Goal: Information Seeking & Learning: Check status

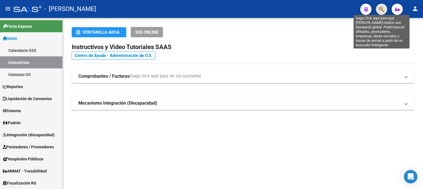
click at [379, 10] on icon "button" at bounding box center [382, 9] width 6 height 6
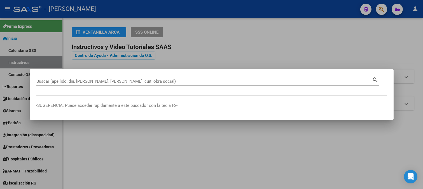
paste input "27302145941"
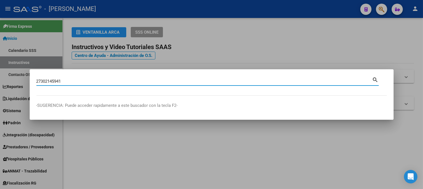
type input "27302145941"
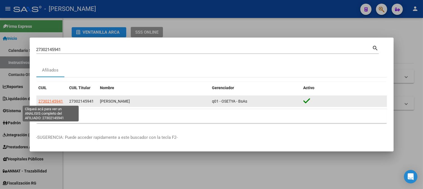
click at [52, 103] on span "27302145941" at bounding box center [51, 101] width 25 height 4
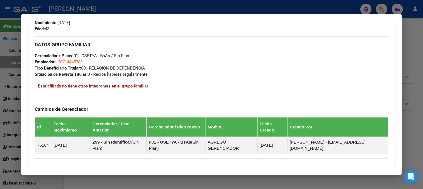
scroll to position [186, 0]
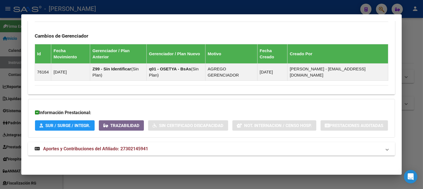
drag, startPoint x: 165, startPoint y: 149, endPoint x: 200, endPoint y: 70, distance: 85.9
click at [165, 146] on mat-panel-title "Aportes y Contribuciones del Afiliado: 27302145941" at bounding box center [208, 148] width 347 height 7
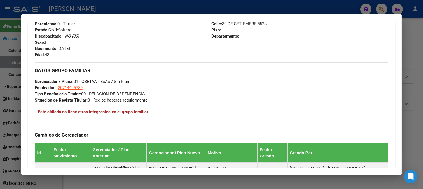
scroll to position [216, 0]
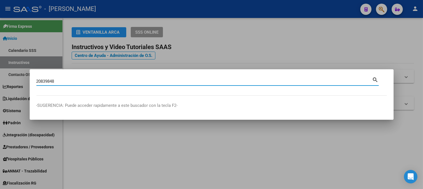
type input "20839848"
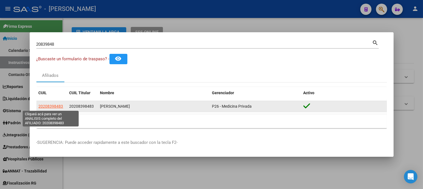
click at [56, 105] on span "20208398483" at bounding box center [51, 106] width 25 height 4
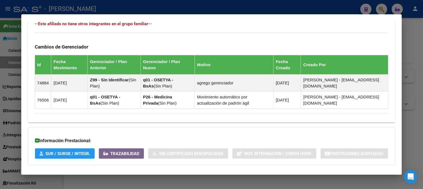
scroll to position [364, 0]
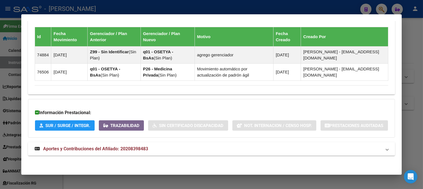
click at [129, 145] on strong "Aportes y Contribuciones del Afiliado: 20208398483" at bounding box center [91, 148] width 113 height 7
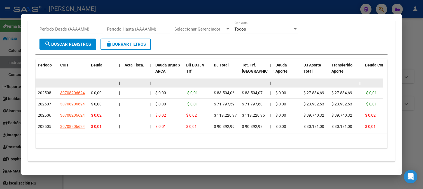
scroll to position [552, 0]
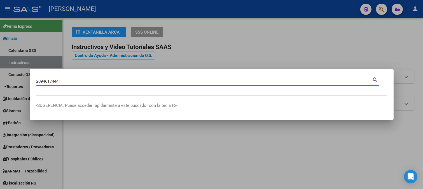
type input "20946174441"
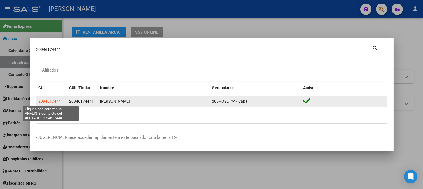
click at [55, 99] on span "20946174441" at bounding box center [51, 101] width 25 height 4
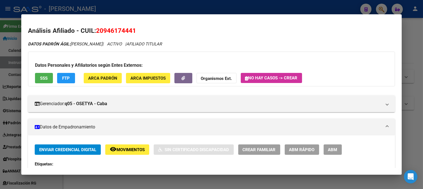
click at [122, 28] on span "20946174441" at bounding box center [116, 30] width 40 height 7
copy span "20946174441"
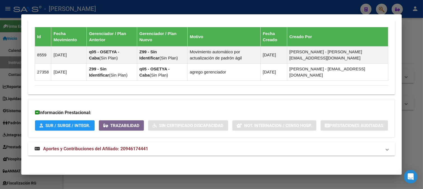
click at [142, 151] on span "Aportes y Contribuciones del Afiliado: 20946174441" at bounding box center [95, 148] width 105 height 5
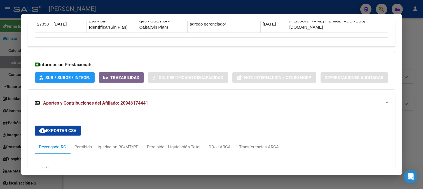
scroll to position [502, 0]
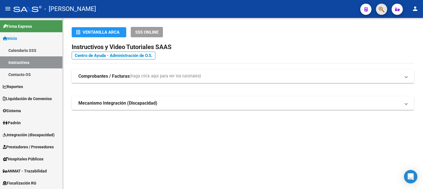
click at [378, 8] on button "button" at bounding box center [381, 9] width 11 height 11
